Goal: Find specific page/section: Find specific page/section

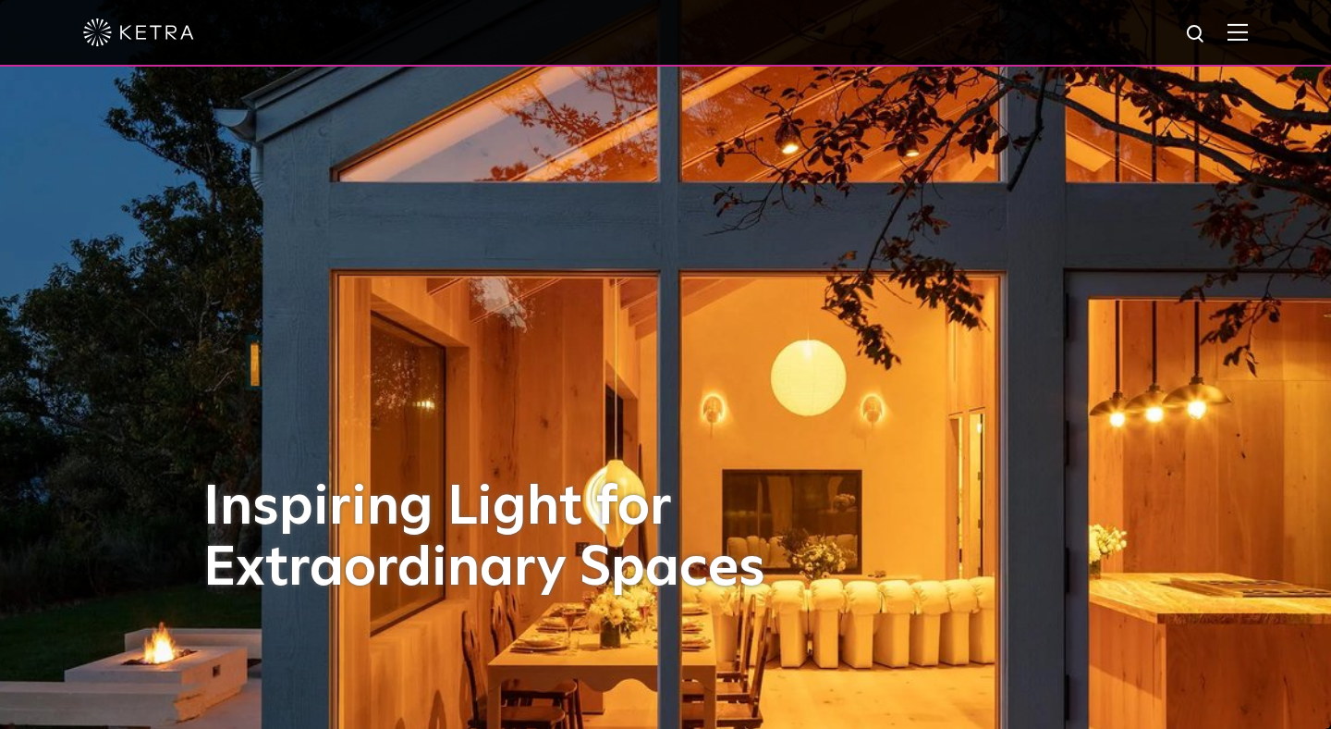
click at [1230, 32] on img at bounding box center [1238, 32] width 20 height 18
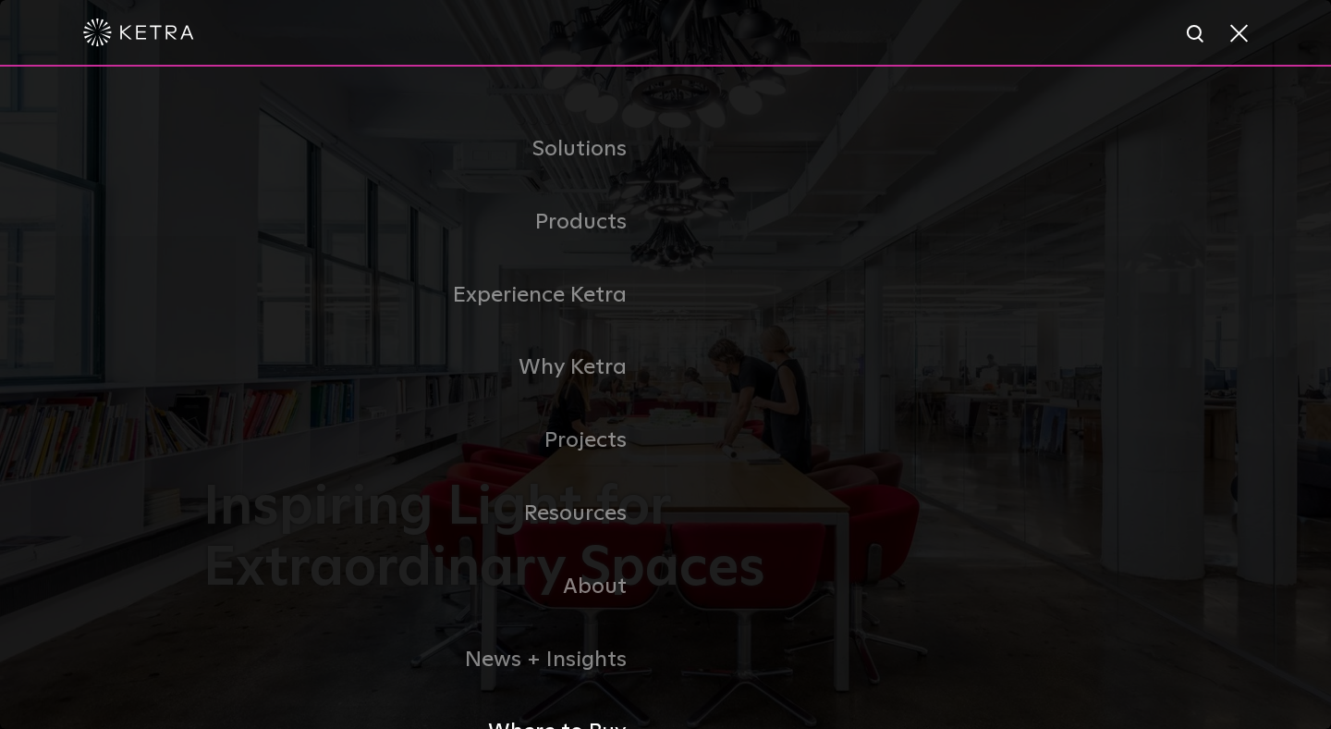
click at [542, 723] on link "Where to Buy" at bounding box center [434, 731] width 462 height 73
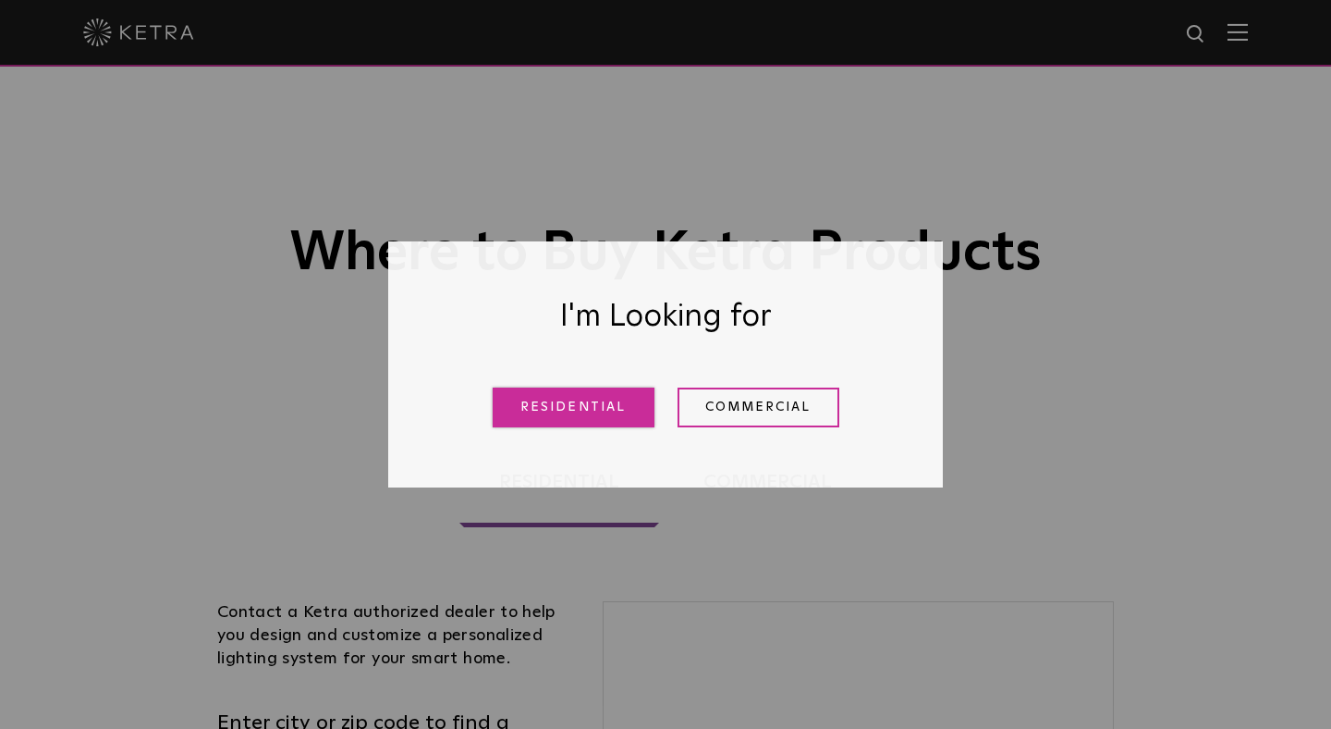
click at [622, 409] on link "Residential" at bounding box center [574, 407] width 162 height 40
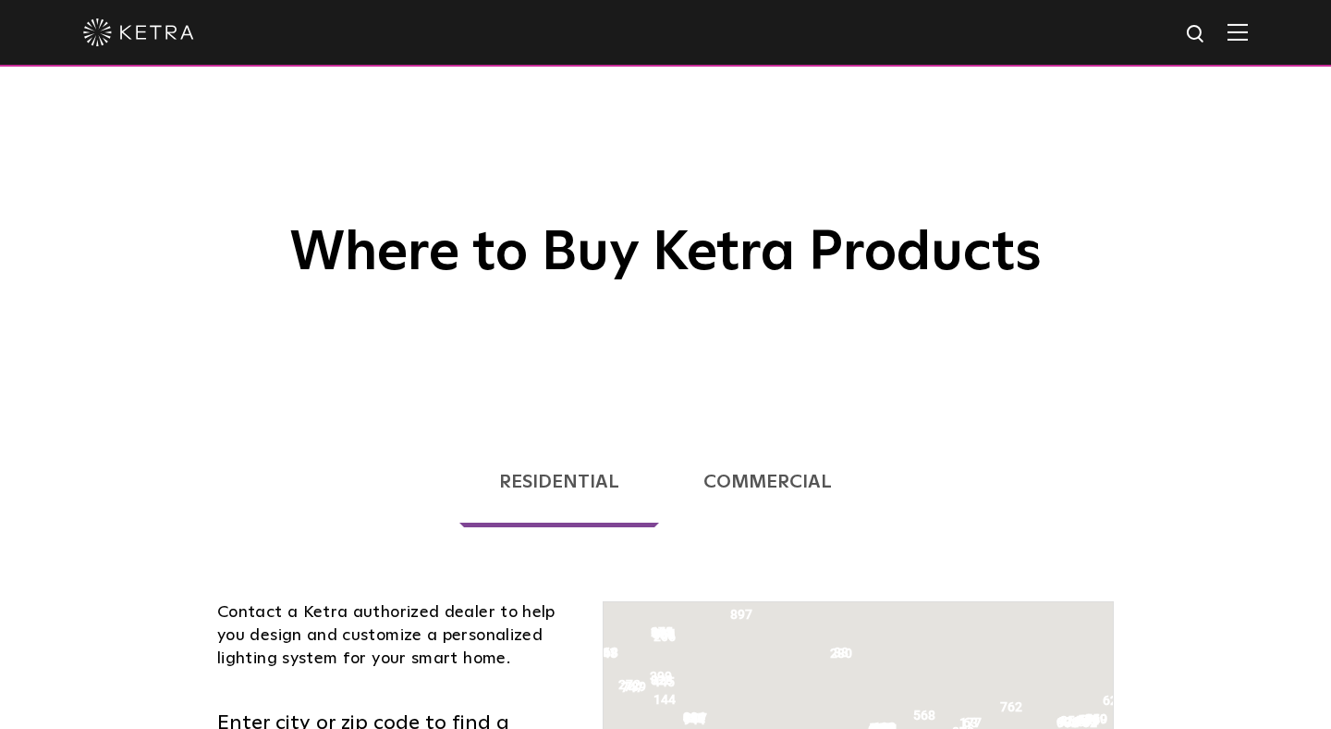
scroll to position [472, 0]
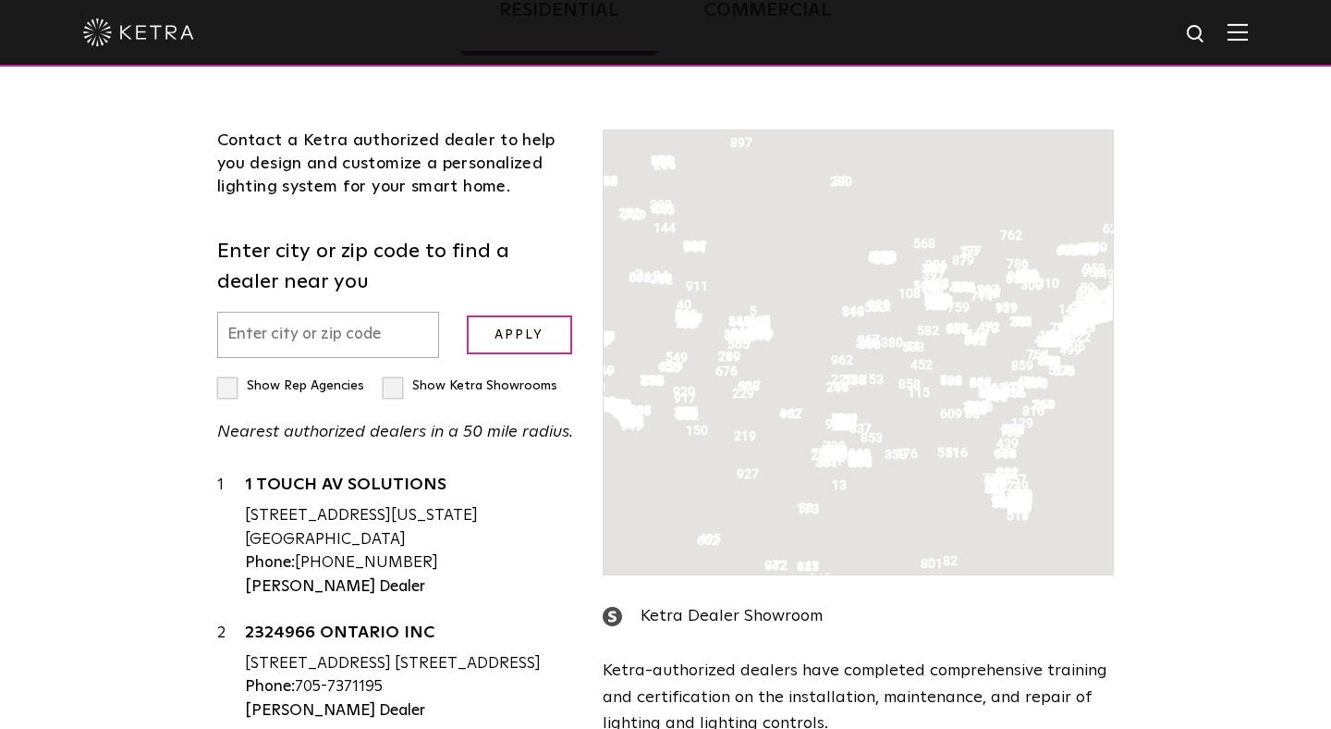
click at [376, 336] on input "text" at bounding box center [328, 335] width 222 height 47
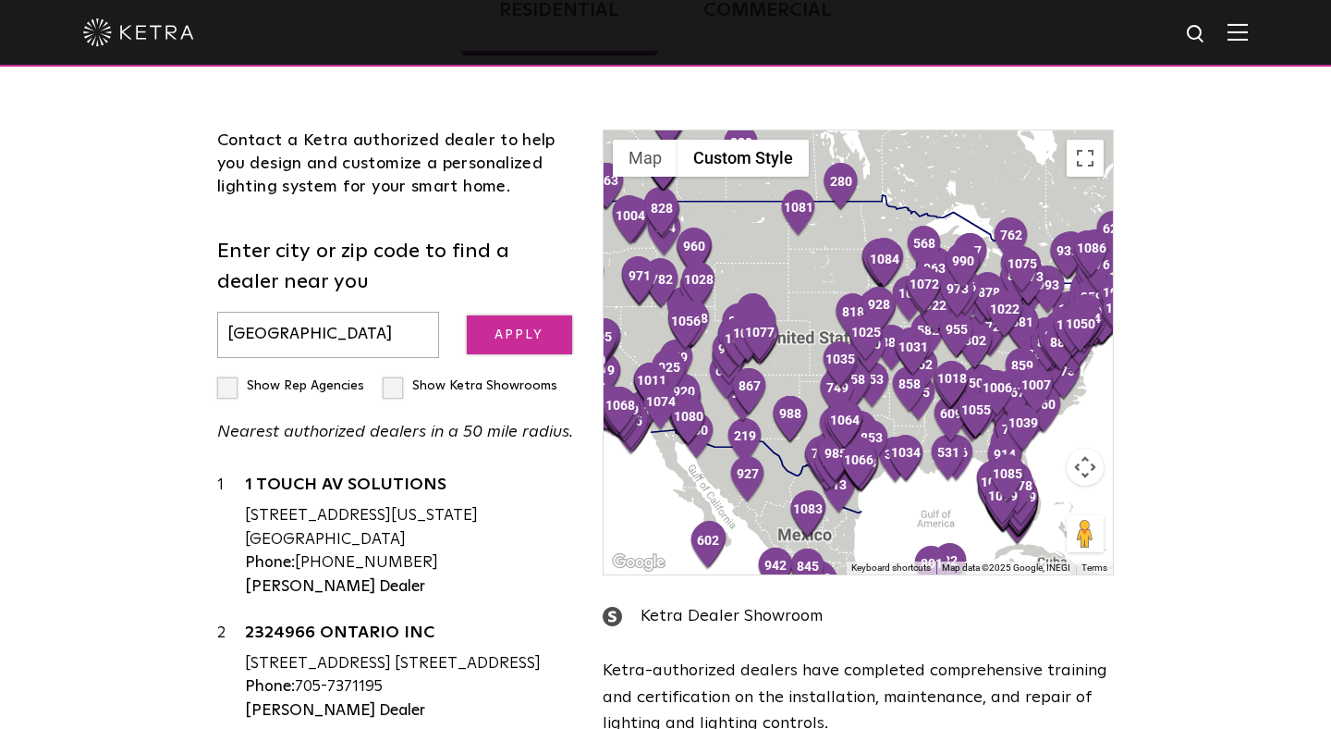
click at [488, 335] on input "Apply" at bounding box center [519, 335] width 105 height 40
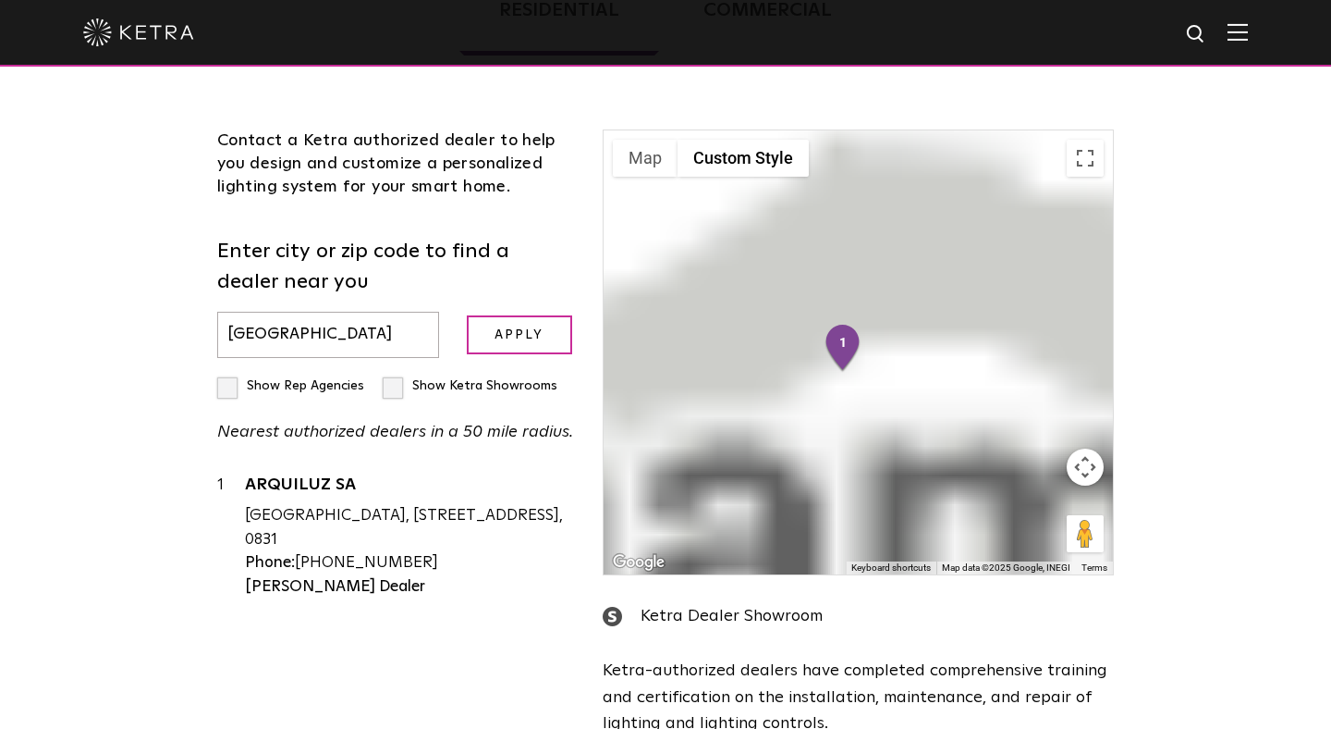
scroll to position [647, 0]
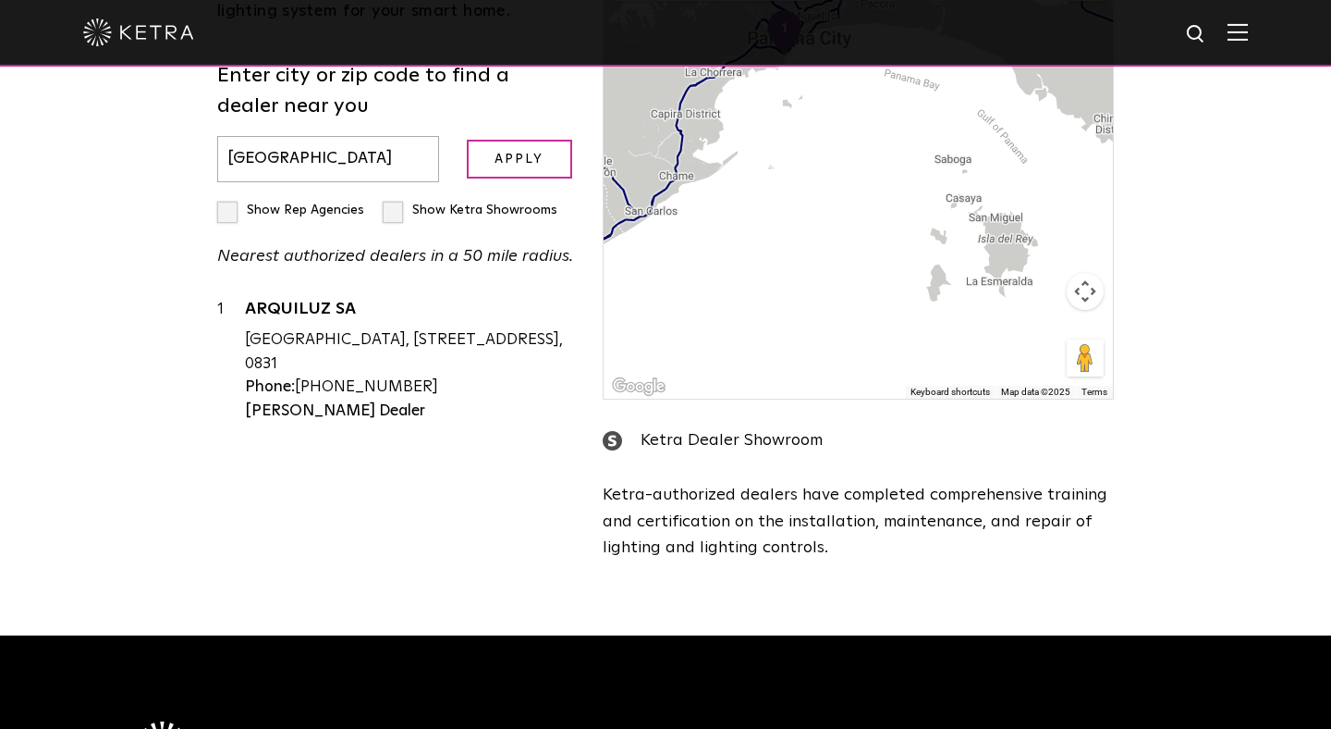
drag, startPoint x: 985, startPoint y: 364, endPoint x: 926, endPoint y: 224, distance: 152.1
click at [926, 224] on div at bounding box center [858, 177] width 509 height 444
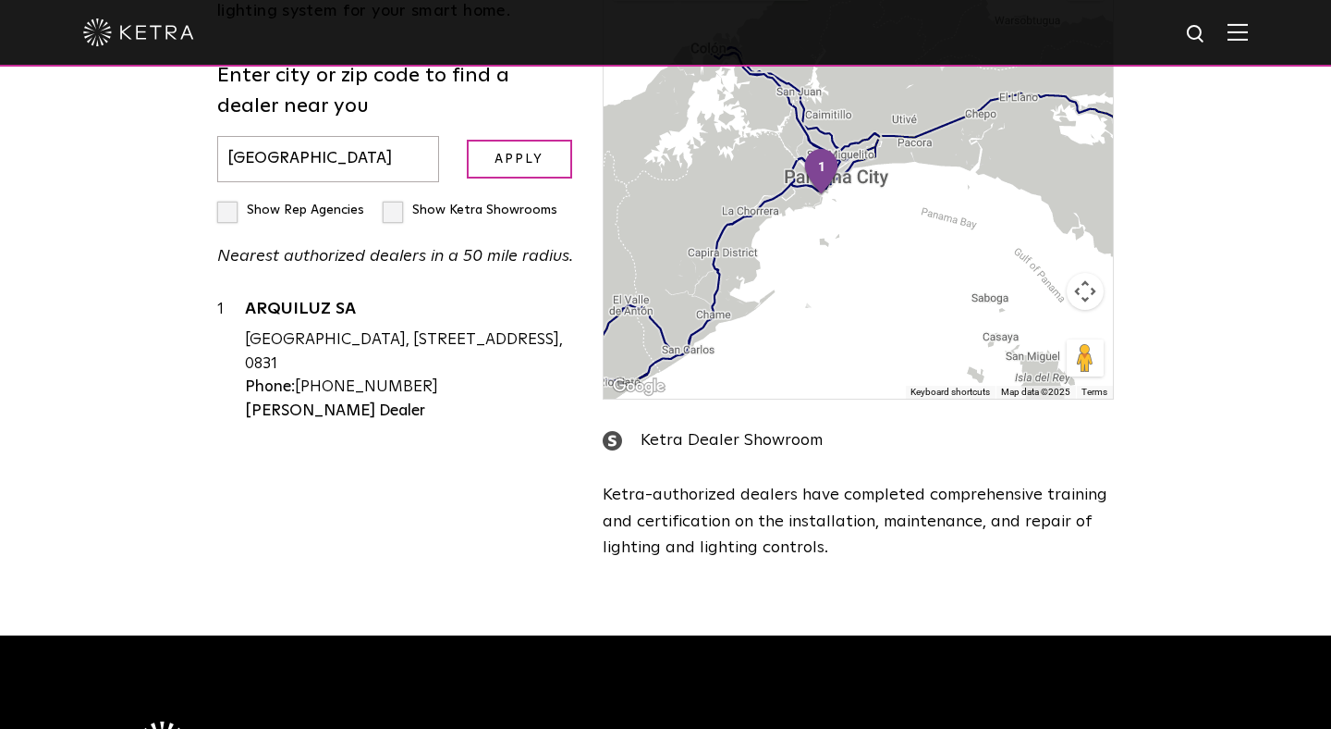
drag, startPoint x: 926, startPoint y: 226, endPoint x: 965, endPoint y: 357, distance: 136.9
click at [963, 364] on div at bounding box center [858, 177] width 509 height 444
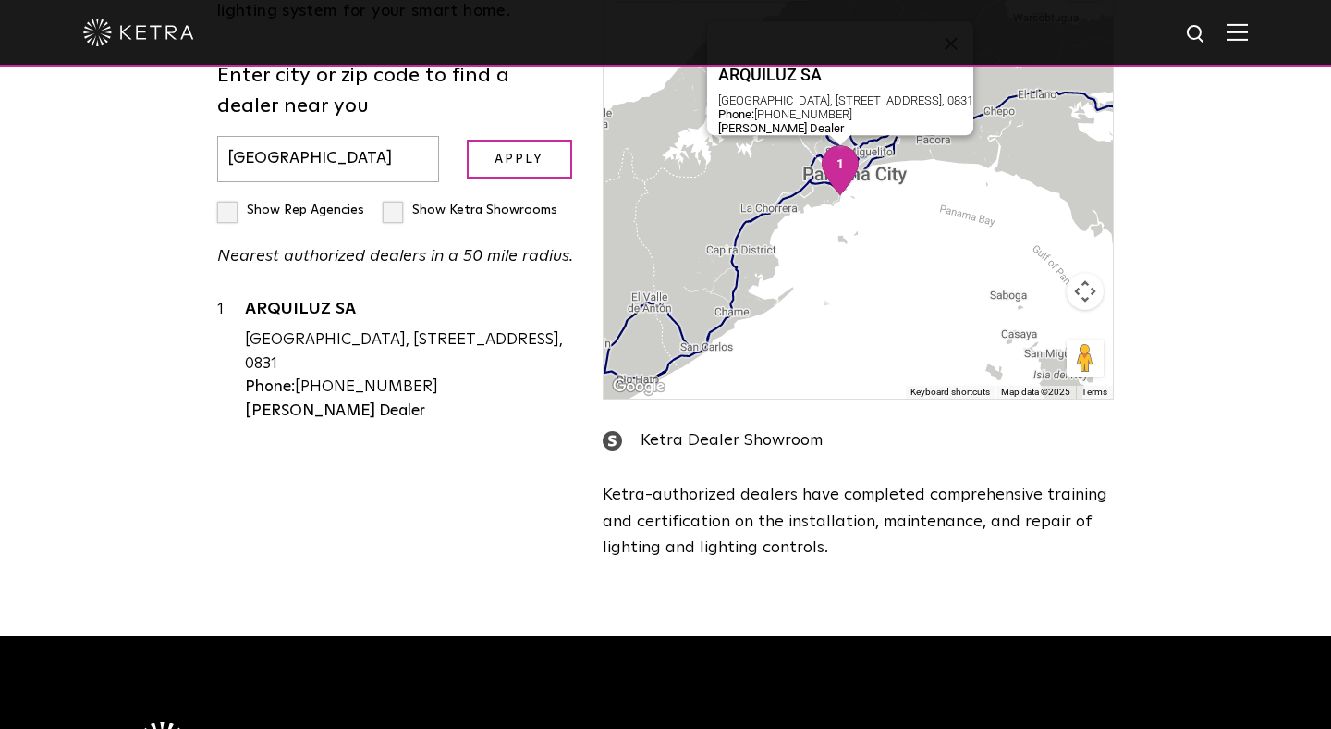
click at [824, 166] on img "1" at bounding box center [840, 170] width 39 height 50
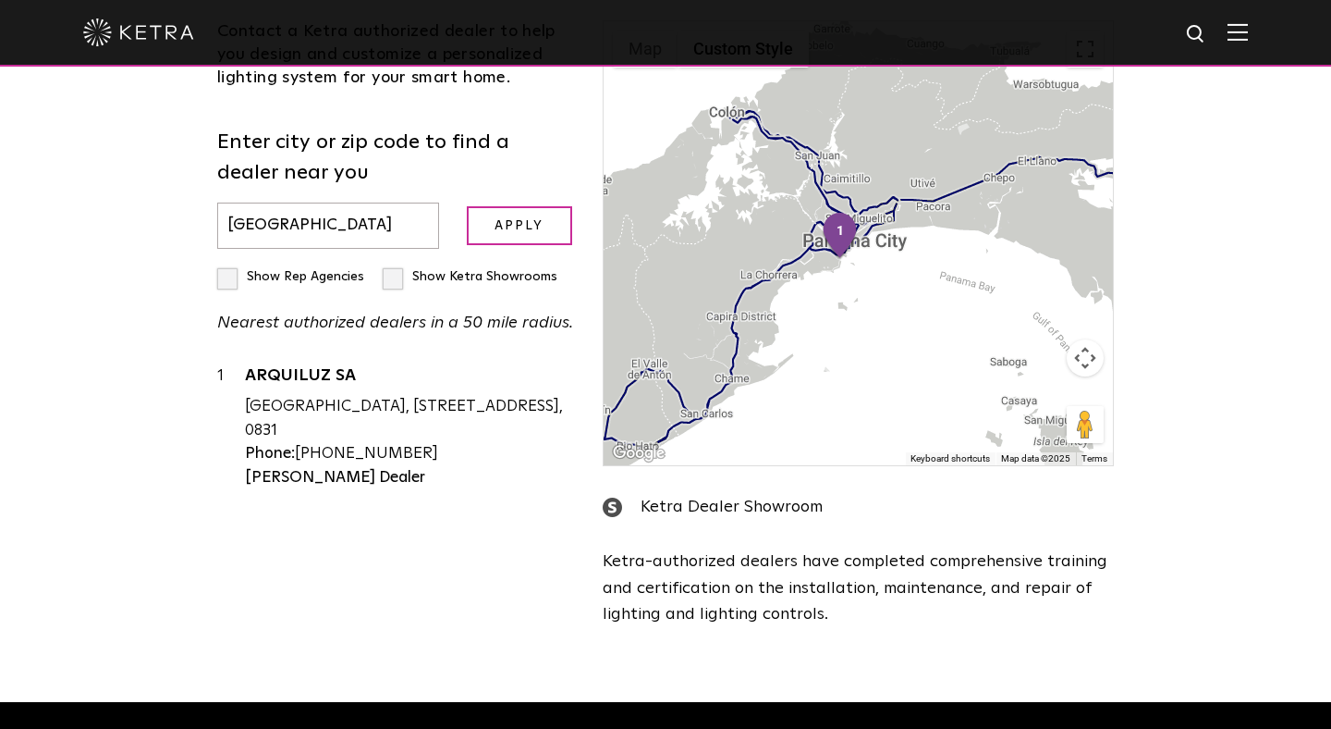
scroll to position [557, 0]
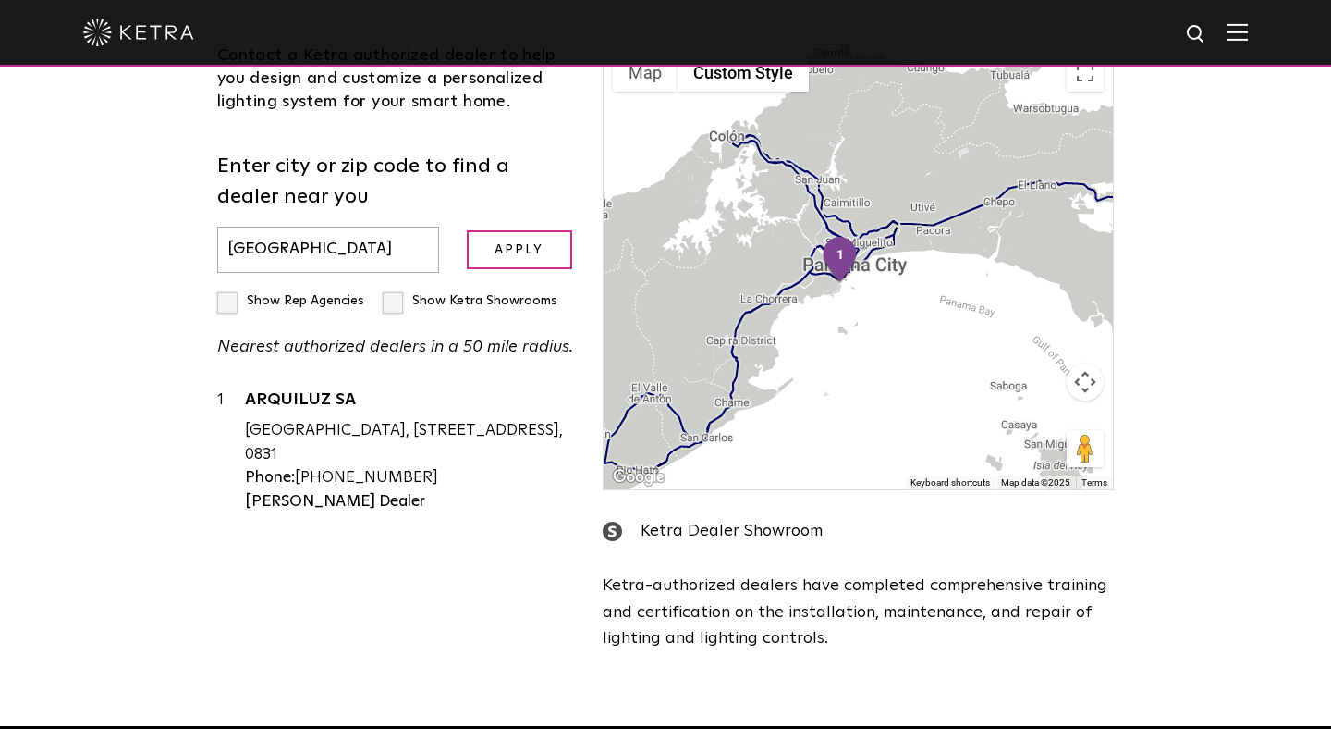
drag, startPoint x: 388, startPoint y: 258, endPoint x: 140, endPoint y: 210, distance: 253.3
click at [140, 210] on div "Loading... Residential Commercial Contact a [PERSON_NAME] authorized dealer to …" at bounding box center [665, 286] width 1331 height 878
click at [467, 230] on input "Apply" at bounding box center [519, 250] width 105 height 40
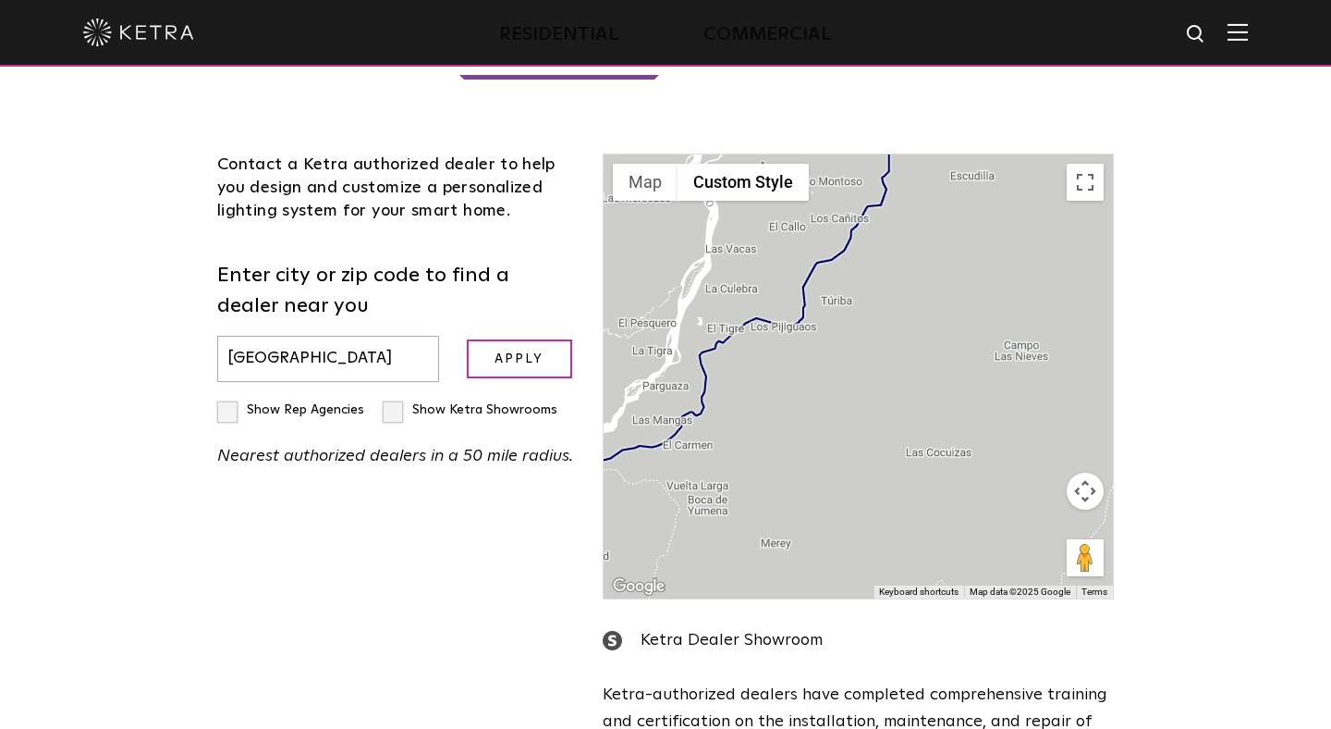
scroll to position [446, 0]
drag, startPoint x: 294, startPoint y: 365, endPoint x: 97, endPoint y: 341, distance: 198.4
click at [97, 347] on div "Loading... Residential Commercial Contact a [PERSON_NAME] authorized dealer to …" at bounding box center [665, 397] width 1331 height 878
click at [467, 341] on input "Apply" at bounding box center [519, 361] width 105 height 40
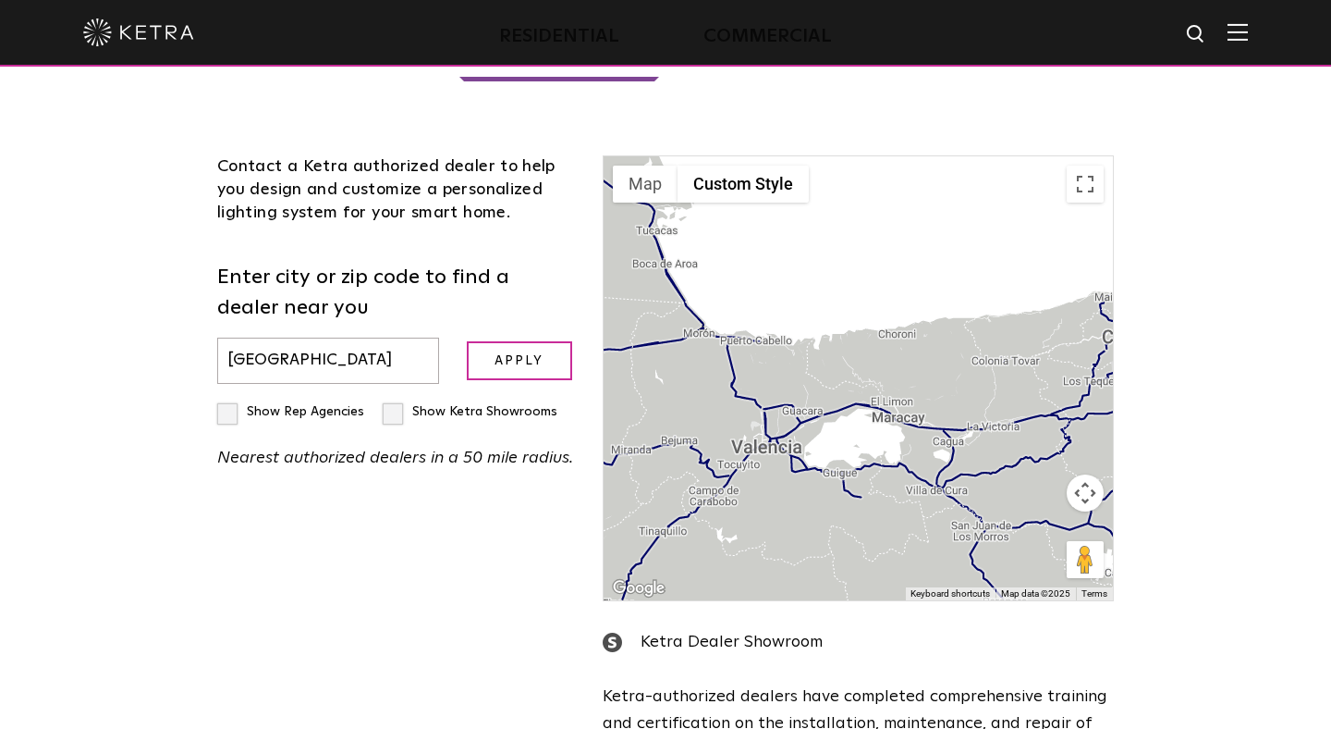
drag, startPoint x: 783, startPoint y: 341, endPoint x: 1057, endPoint y: 307, distance: 275.8
click at [1057, 307] on div at bounding box center [858, 378] width 509 height 444
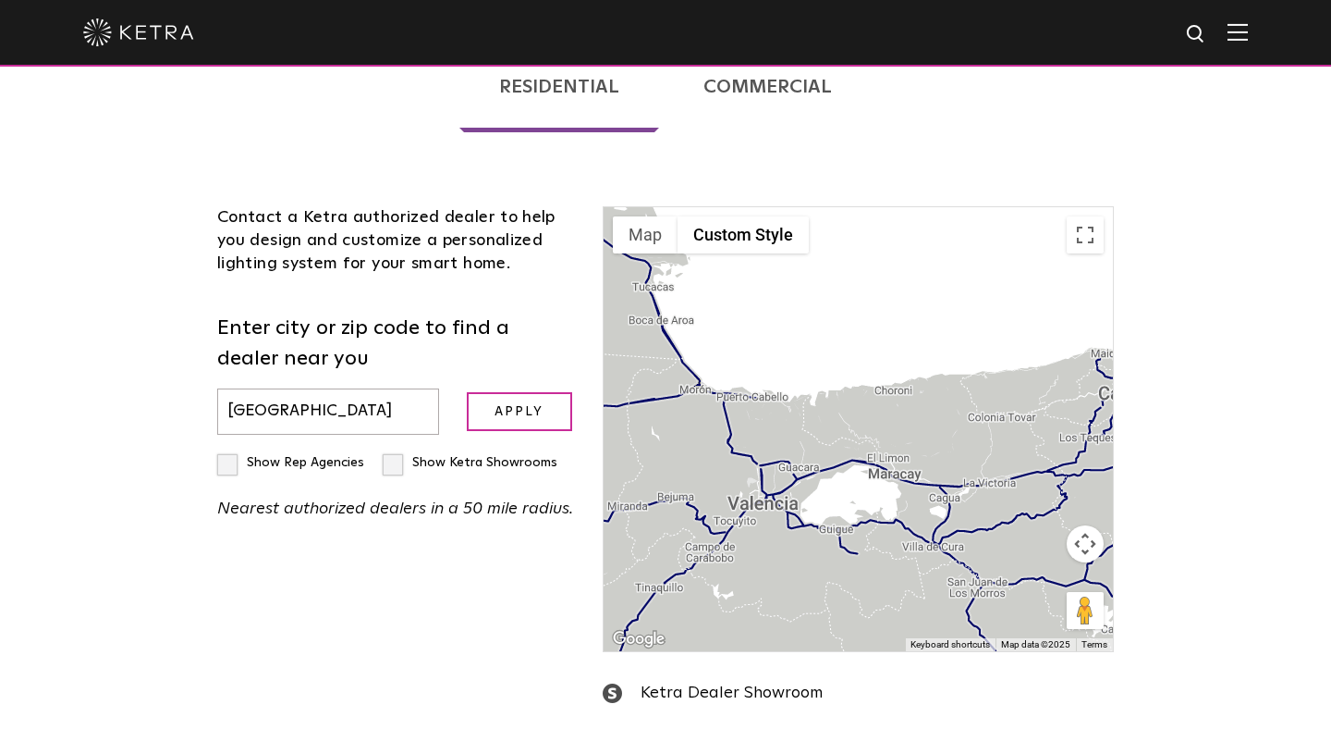
scroll to position [381, 0]
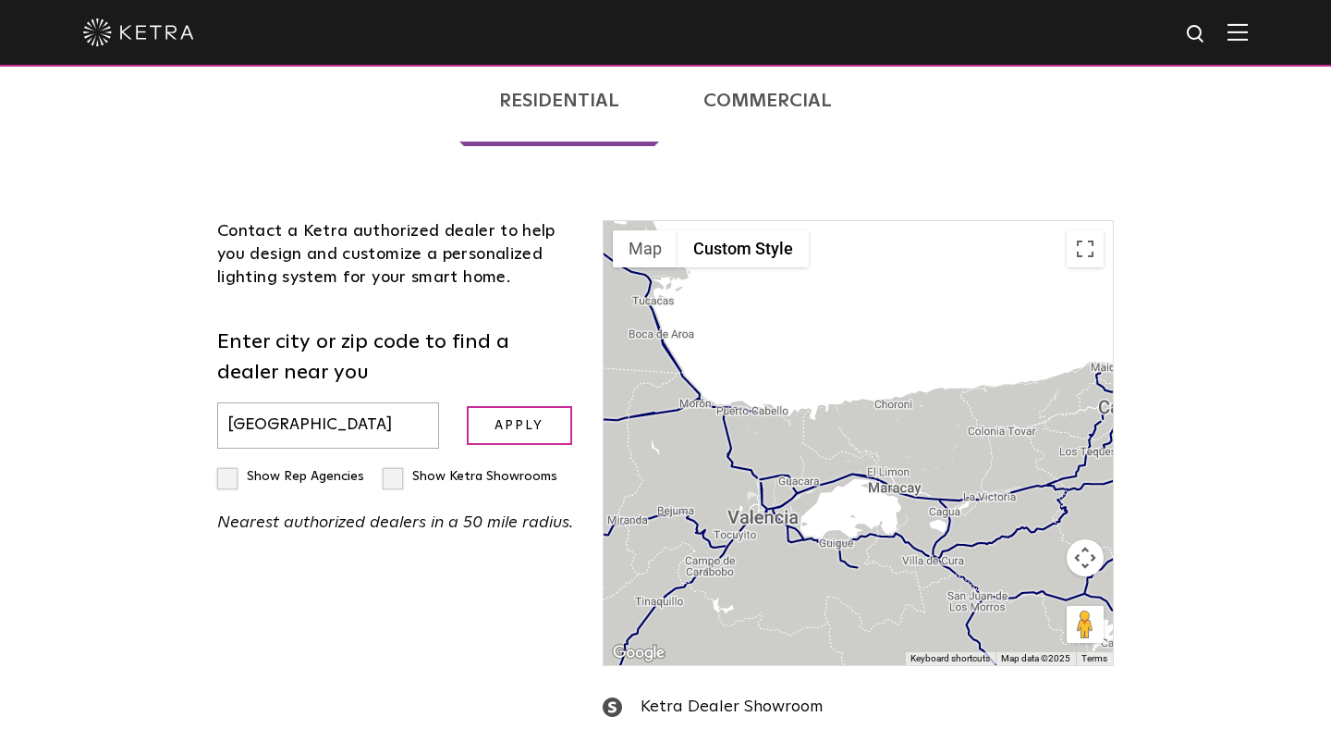
drag, startPoint x: 307, startPoint y: 427, endPoint x: 163, endPoint y: 399, distance: 147.1
click at [207, 405] on div "Contact a [PERSON_NAME] authorized dealer to help you design and customize a pe…" at bounding box center [396, 392] width 386 height 344
click at [467, 406] on input "Apply" at bounding box center [519, 426] width 105 height 40
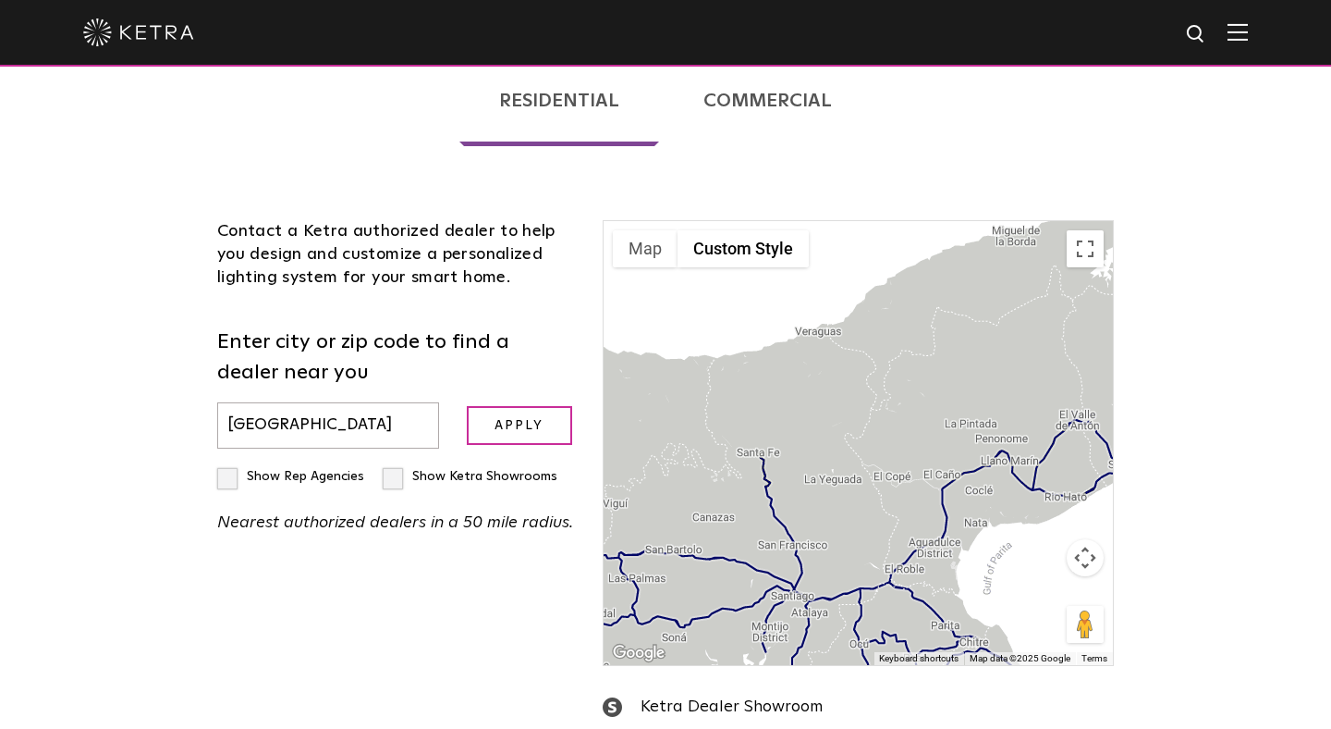
drag, startPoint x: 300, startPoint y: 429, endPoint x: 33, endPoint y: 402, distance: 267.6
click at [43, 420] on div "Loading... Residential Commercial Contact a [PERSON_NAME] authorized dealer to …" at bounding box center [665, 462] width 1331 height 878
type input "[GEOGRAPHIC_DATA]"
click at [467, 406] on input "Apply" at bounding box center [519, 426] width 105 height 40
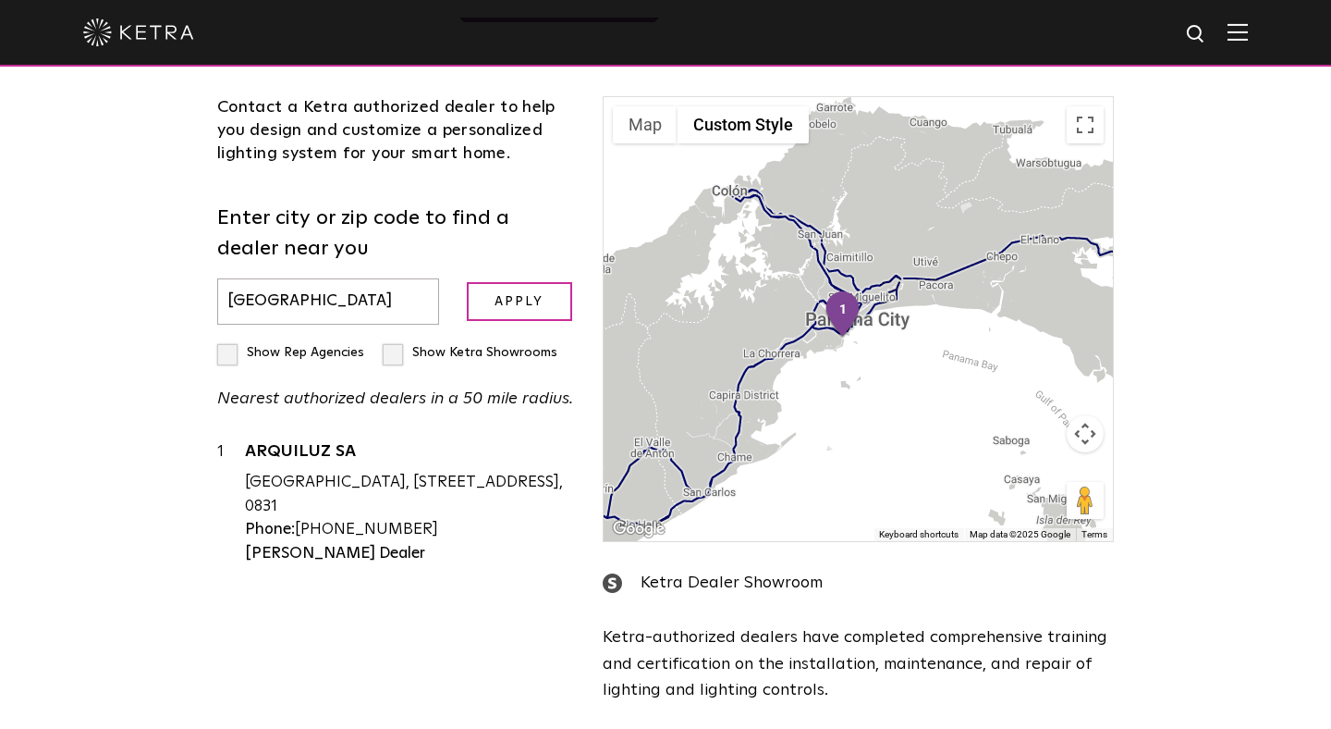
scroll to position [511, 0]
